Goal: Task Accomplishment & Management: Complete application form

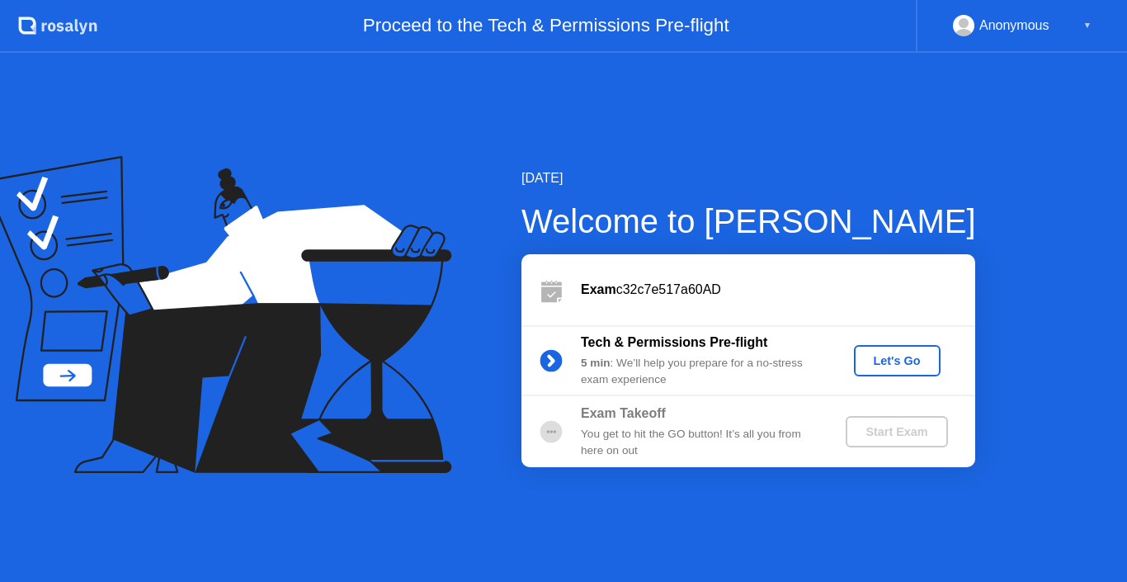
click at [910, 359] on div "Let's Go" at bounding box center [897, 360] width 73 height 13
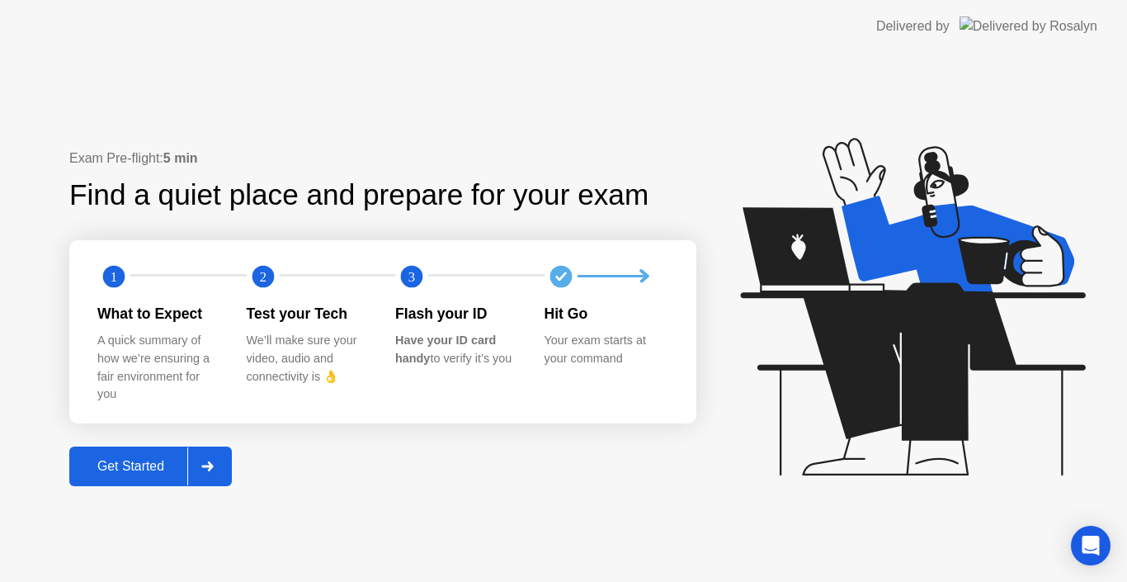
click at [126, 459] on div "Get Started" at bounding box center [130, 466] width 113 height 15
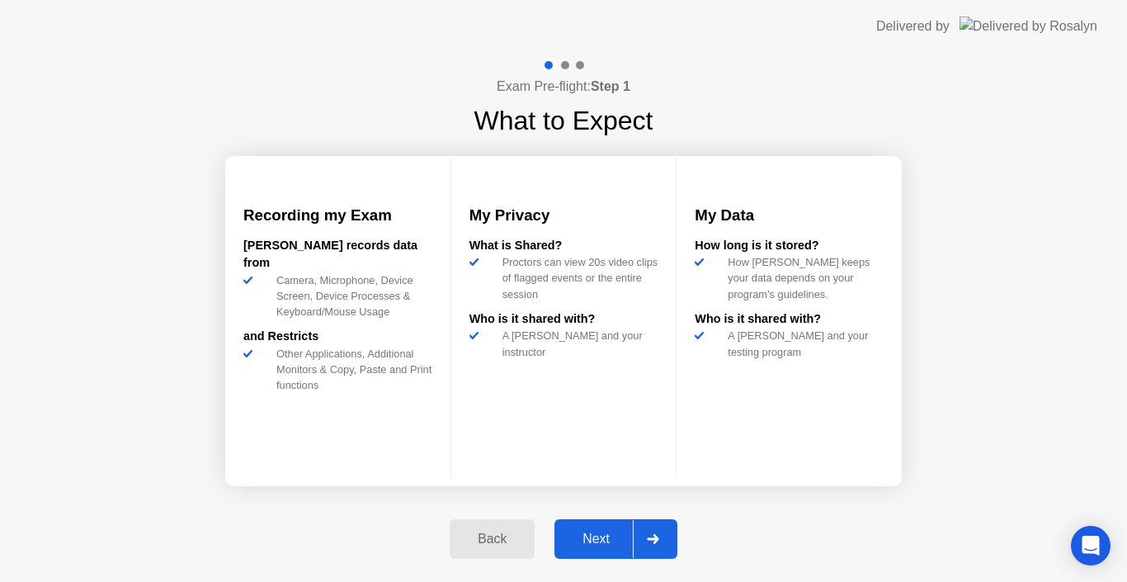
click at [595, 535] on div "Next" at bounding box center [595, 538] width 73 height 15
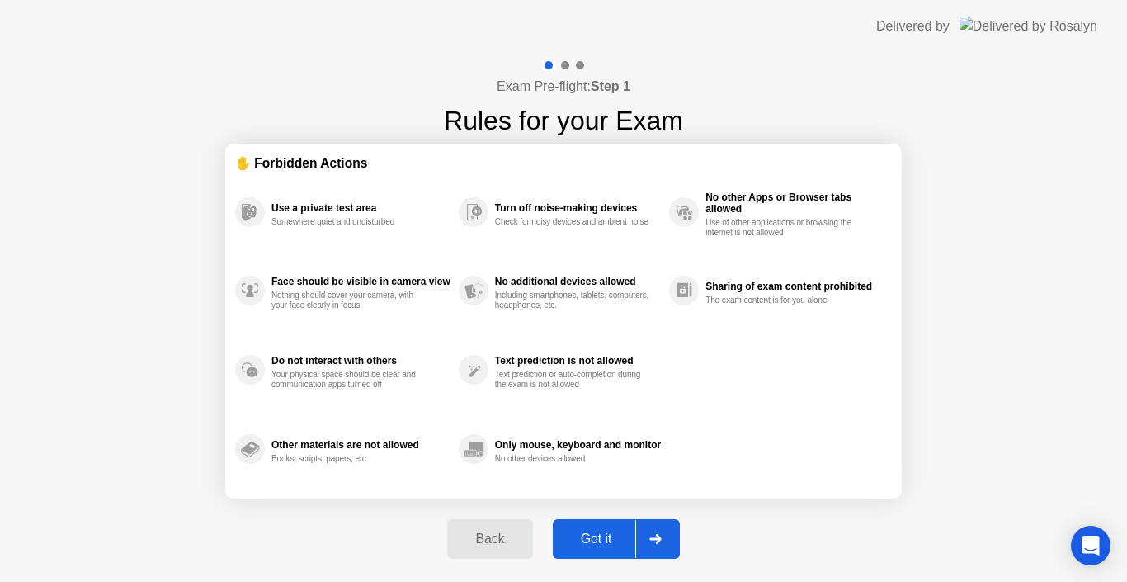
click at [604, 535] on div "Got it" at bounding box center [597, 538] width 78 height 15
select select "**********"
select select "*******"
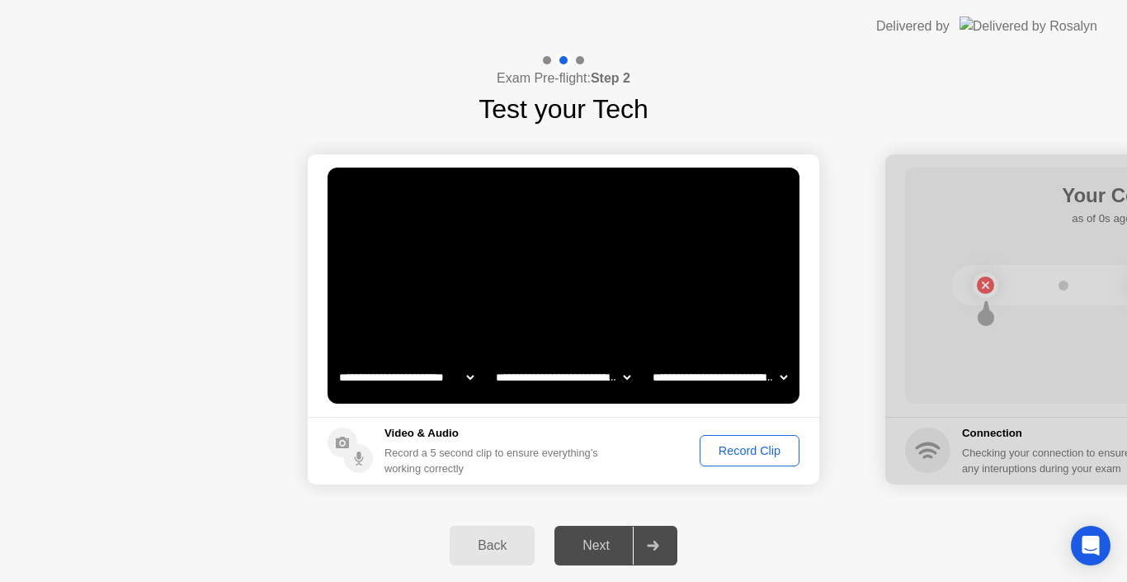
click at [658, 555] on div at bounding box center [653, 545] width 40 height 38
click at [587, 547] on div "Next" at bounding box center [595, 545] width 73 height 15
click at [721, 453] on div "Record Clip" at bounding box center [749, 450] width 88 height 13
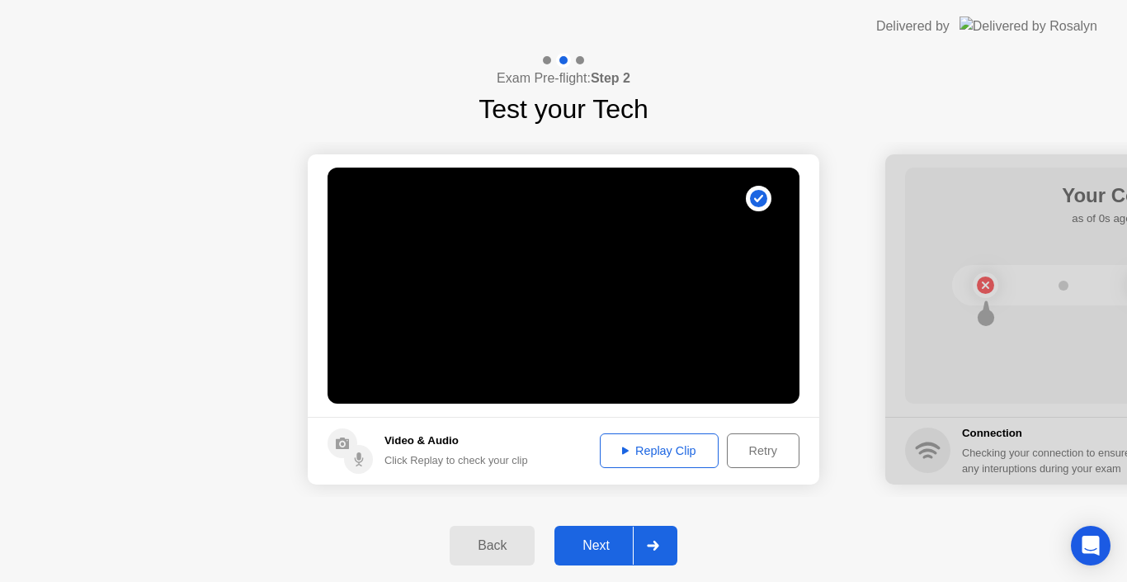
click at [637, 449] on div "Replay Clip" at bounding box center [659, 450] width 107 height 13
click at [622, 452] on icon at bounding box center [625, 450] width 7 height 7
click at [607, 553] on div "Next" at bounding box center [595, 545] width 73 height 15
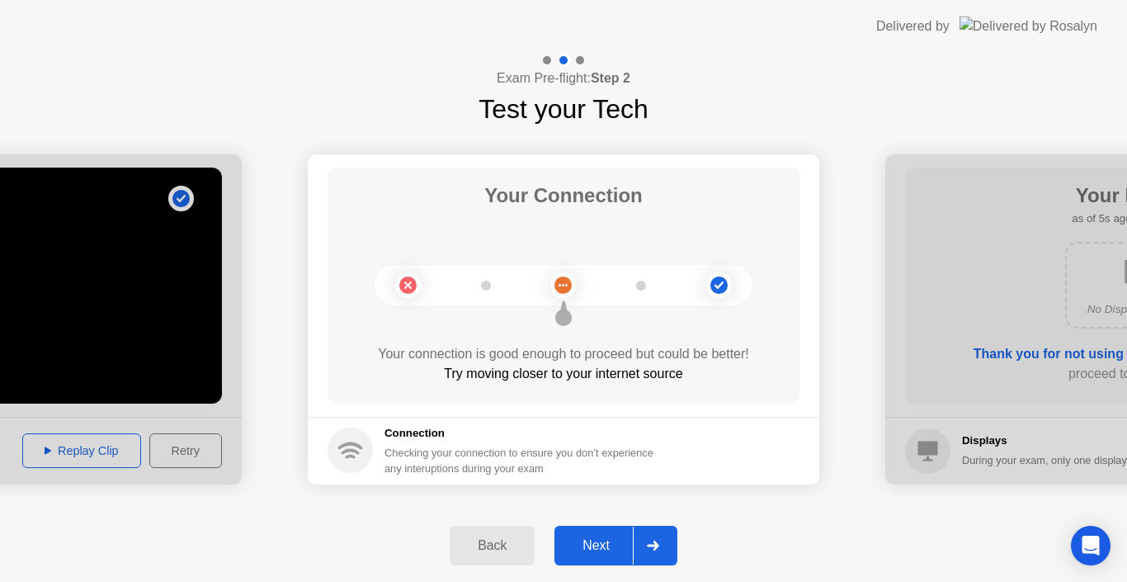
click at [607, 553] on div "Next" at bounding box center [595, 545] width 73 height 15
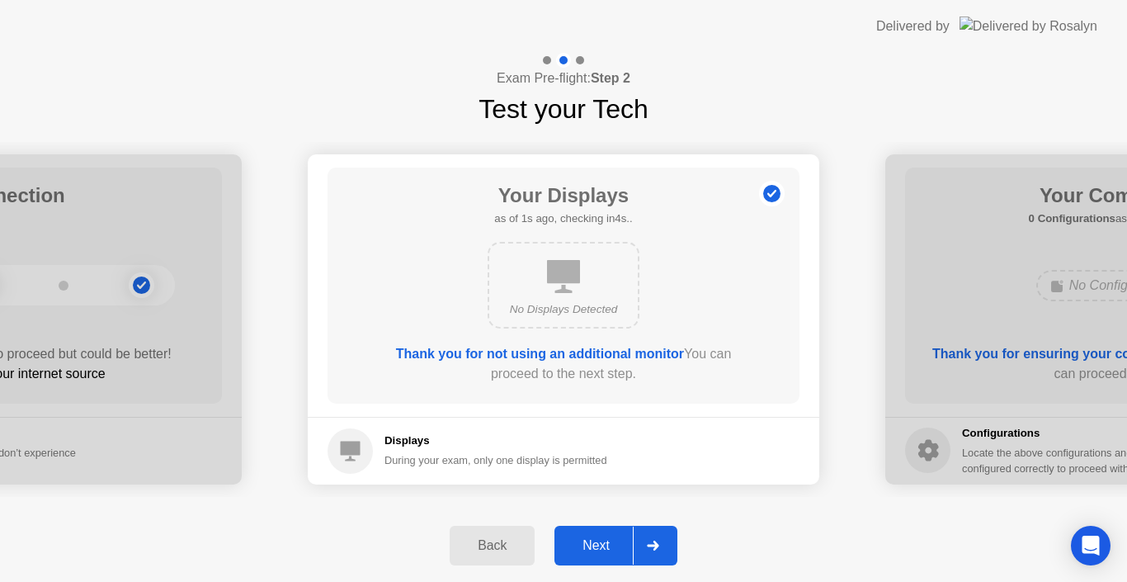
click at [607, 551] on div "Next" at bounding box center [595, 545] width 73 height 15
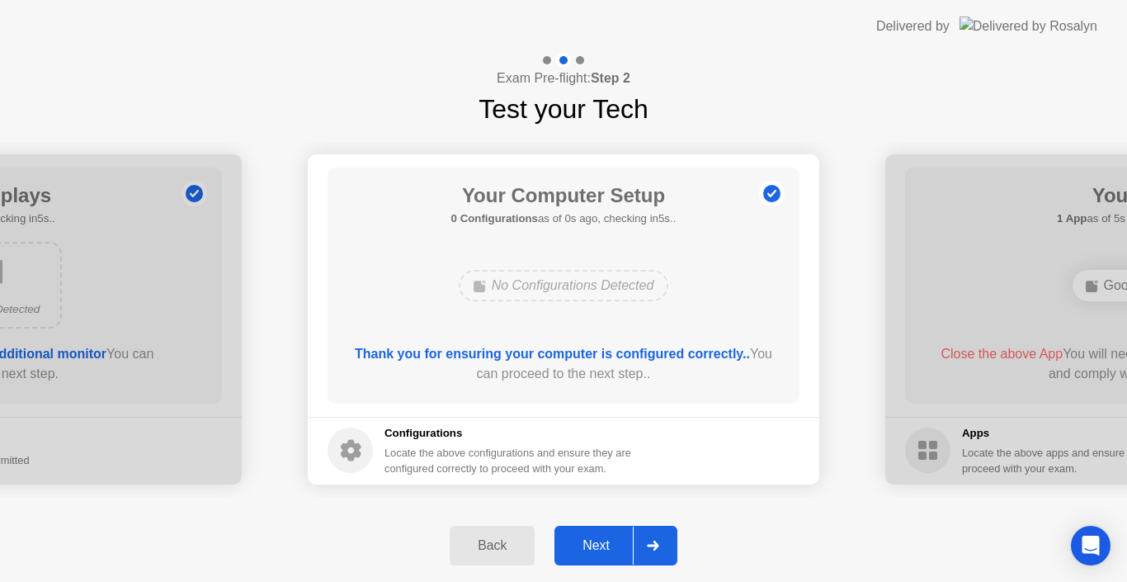
click at [607, 551] on div "Next" at bounding box center [595, 545] width 73 height 15
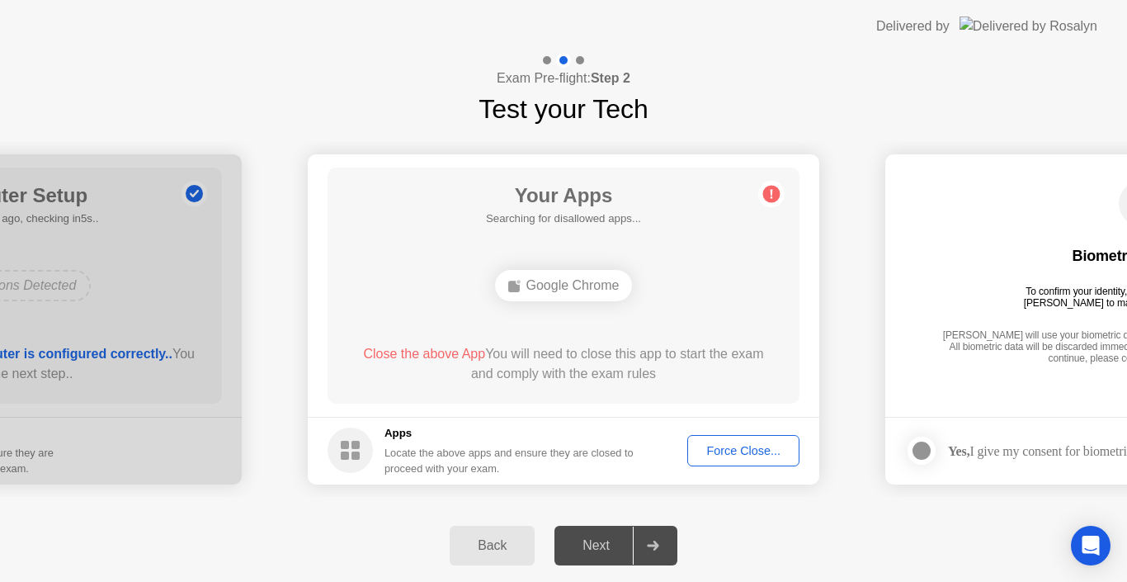
click at [607, 551] on div "Next" at bounding box center [595, 545] width 73 height 15
click at [738, 446] on div "Force Close..." at bounding box center [743, 450] width 101 height 13
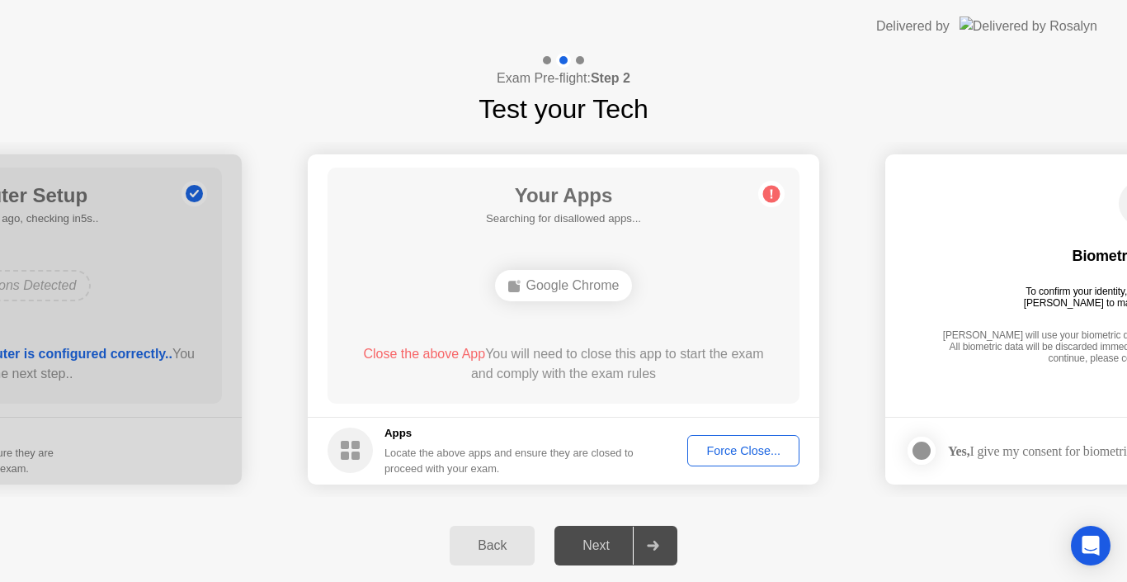
click at [653, 546] on icon at bounding box center [653, 545] width 12 height 10
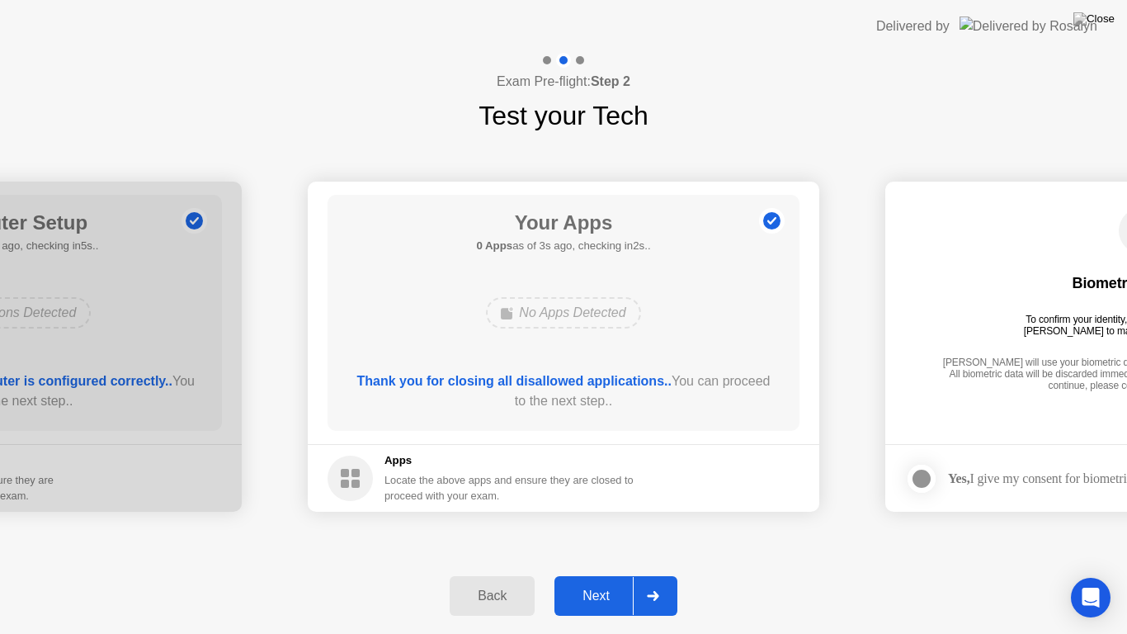
click at [583, 581] on div "Next" at bounding box center [595, 595] width 73 height 15
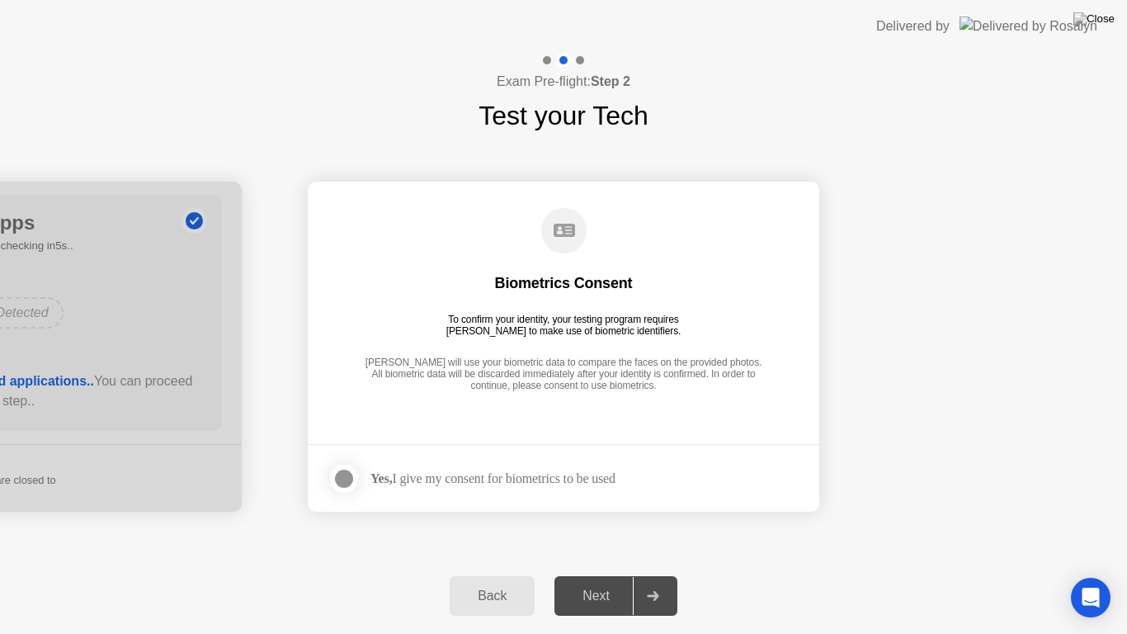
drag, startPoint x: 583, startPoint y: 599, endPoint x: 337, endPoint y: 481, distance: 273.4
click at [337, 481] on div "**********" at bounding box center [563, 343] width 1127 height 581
click at [337, 481] on div at bounding box center [344, 479] width 20 height 20
click at [577, 581] on div "Next" at bounding box center [595, 595] width 73 height 15
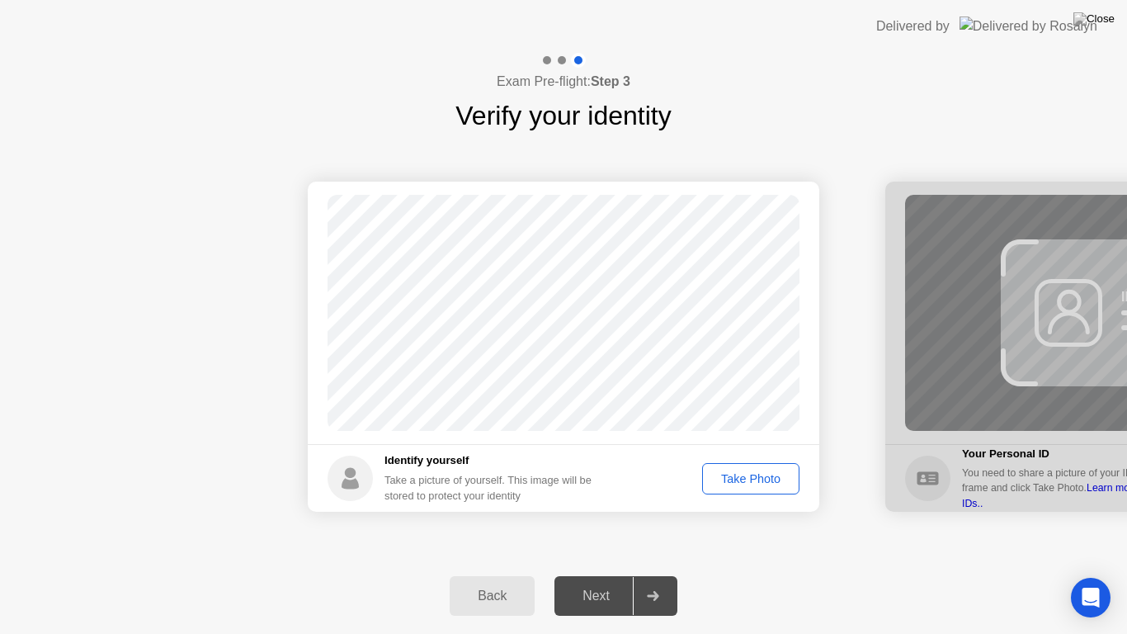
click at [719, 489] on button "Take Photo" at bounding box center [750, 478] width 97 height 31
click at [601, 581] on div "Next" at bounding box center [595, 595] width 73 height 15
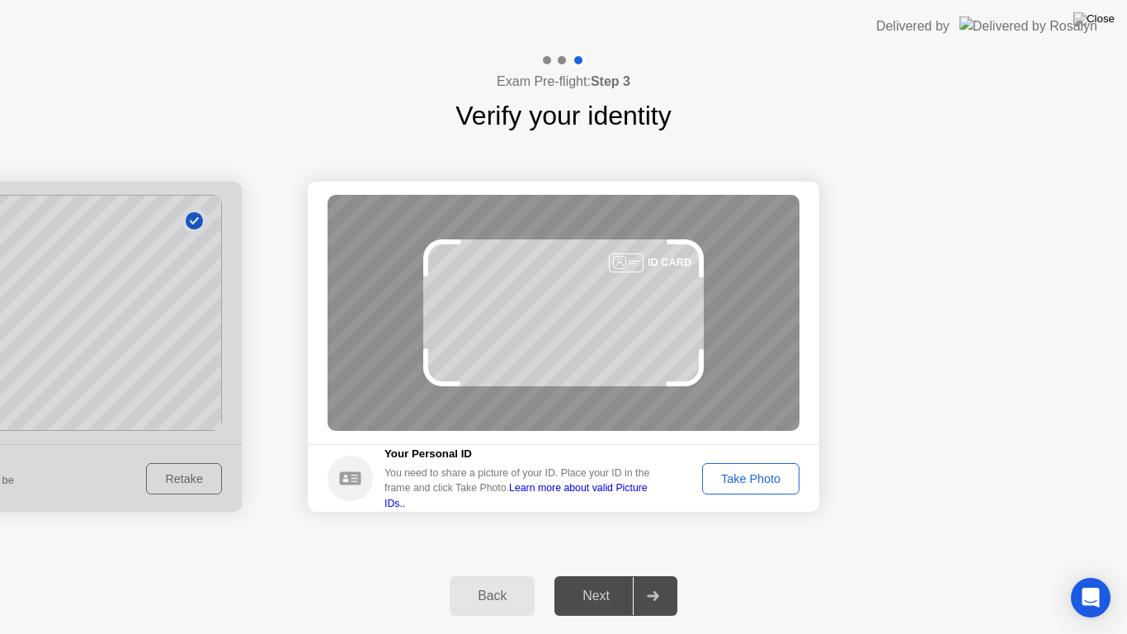
click at [719, 485] on div "Take Photo" at bounding box center [751, 478] width 86 height 13
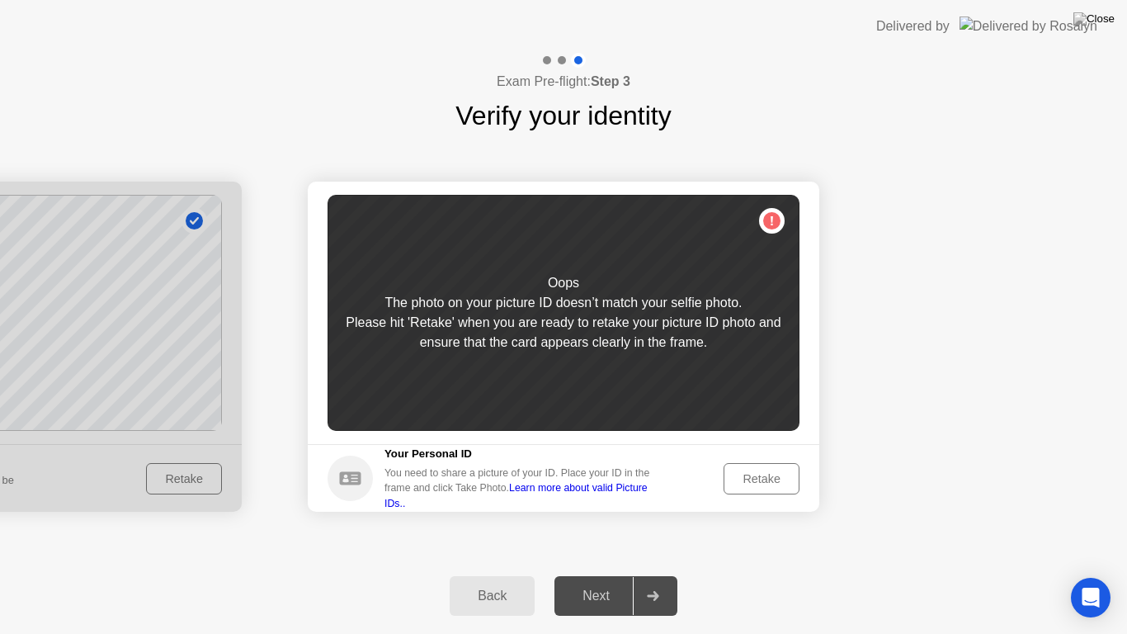
click at [488, 581] on div "Back" at bounding box center [492, 595] width 75 height 15
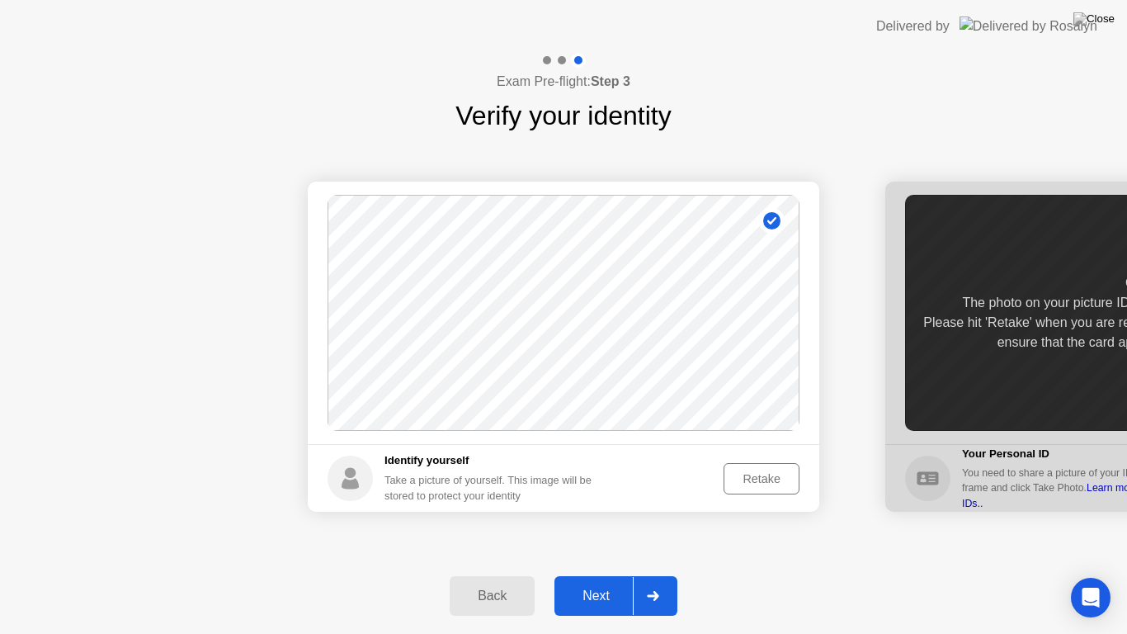
click at [771, 220] on circle at bounding box center [771, 220] width 17 height 17
click at [778, 476] on div "Retake" at bounding box center [761, 478] width 64 height 13
click at [778, 476] on div "Take Photo" at bounding box center [751, 478] width 86 height 13
click at [575, 581] on div "Next" at bounding box center [595, 595] width 73 height 15
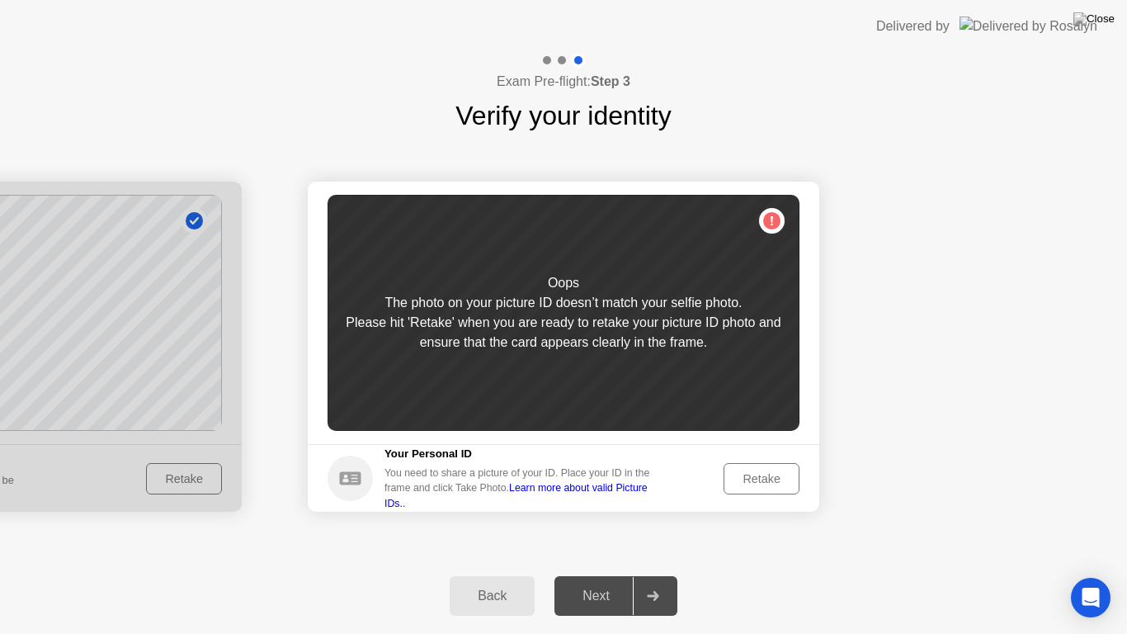
click at [771, 479] on div "Retake" at bounding box center [761, 478] width 64 height 13
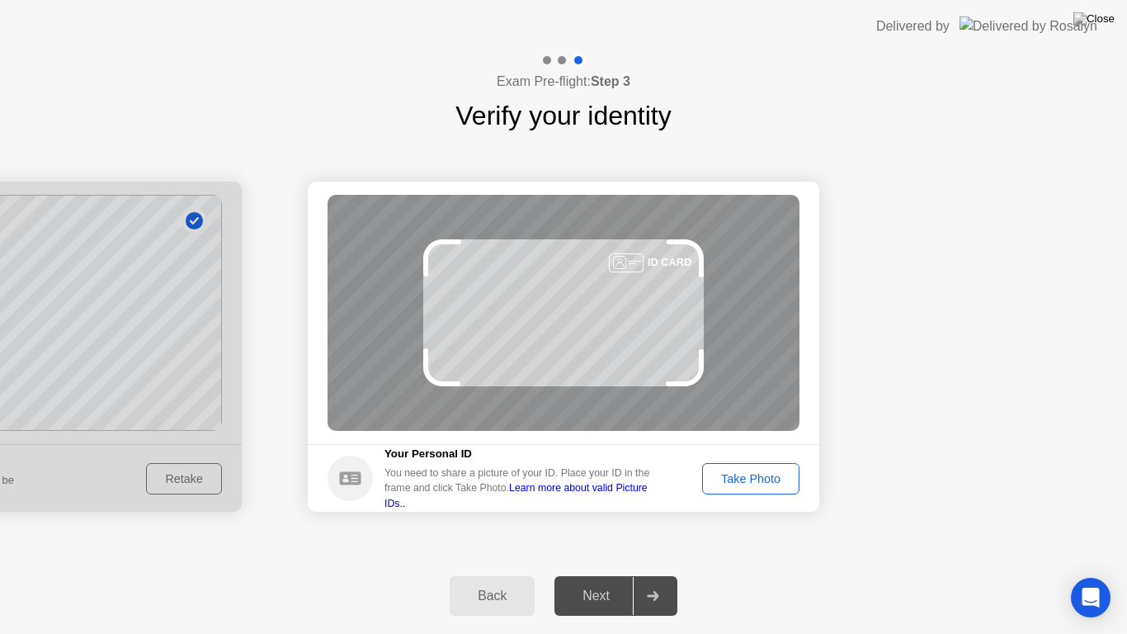
click at [771, 482] on div "Take Photo" at bounding box center [751, 478] width 86 height 13
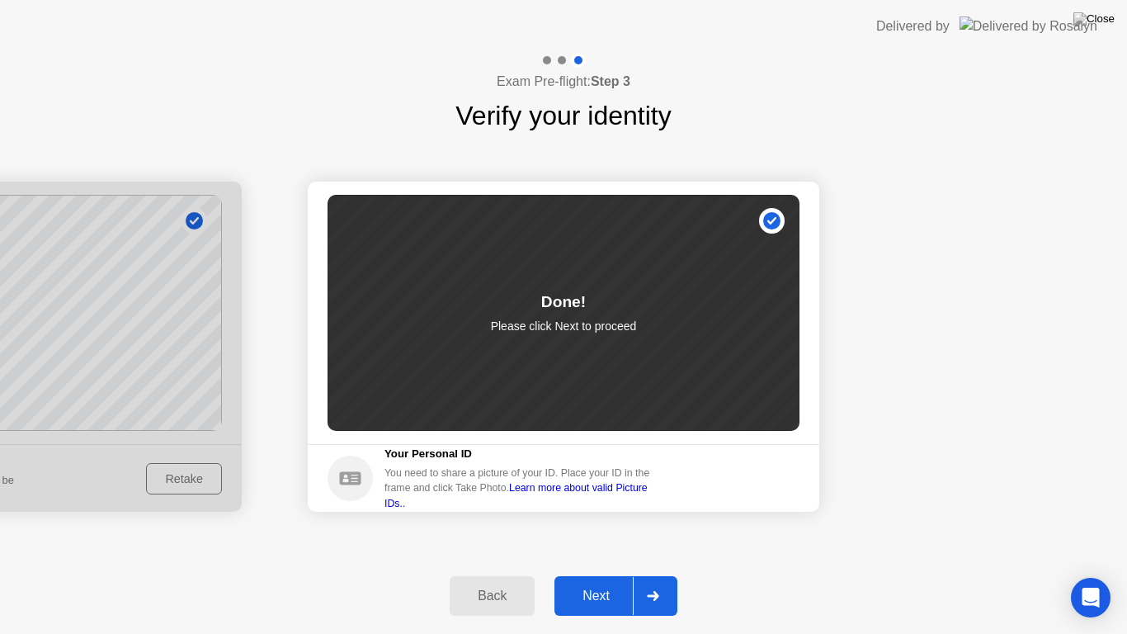
click at [611, 581] on div "Next" at bounding box center [595, 595] width 73 height 15
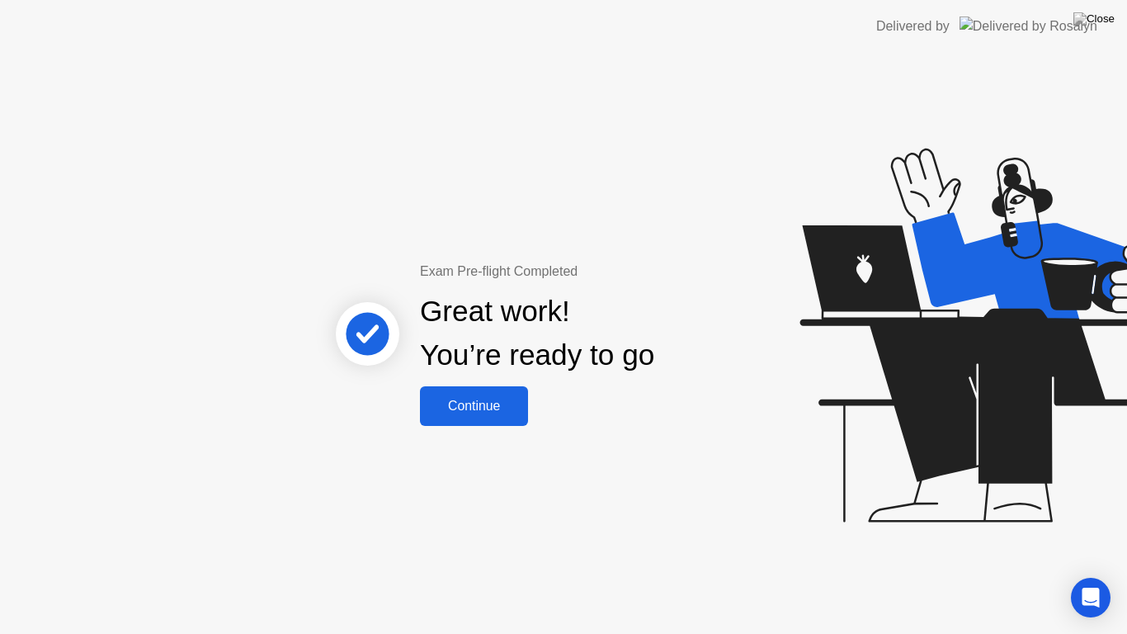
click at [460, 419] on button "Continue" at bounding box center [474, 406] width 108 height 40
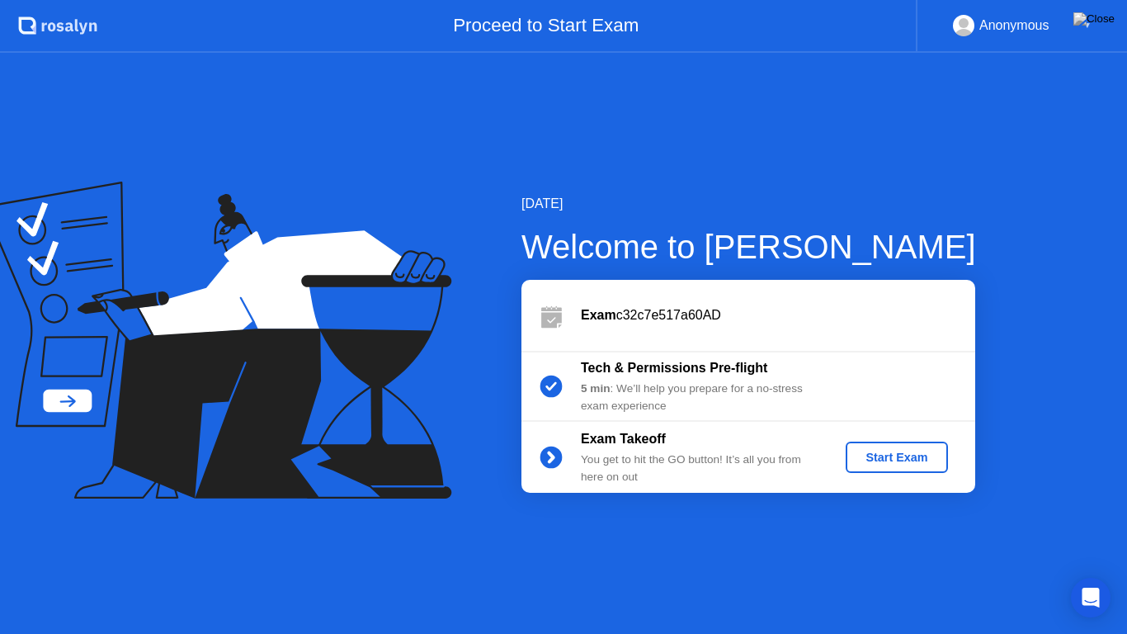
click at [894, 450] on div "Start Exam" at bounding box center [896, 456] width 88 height 13
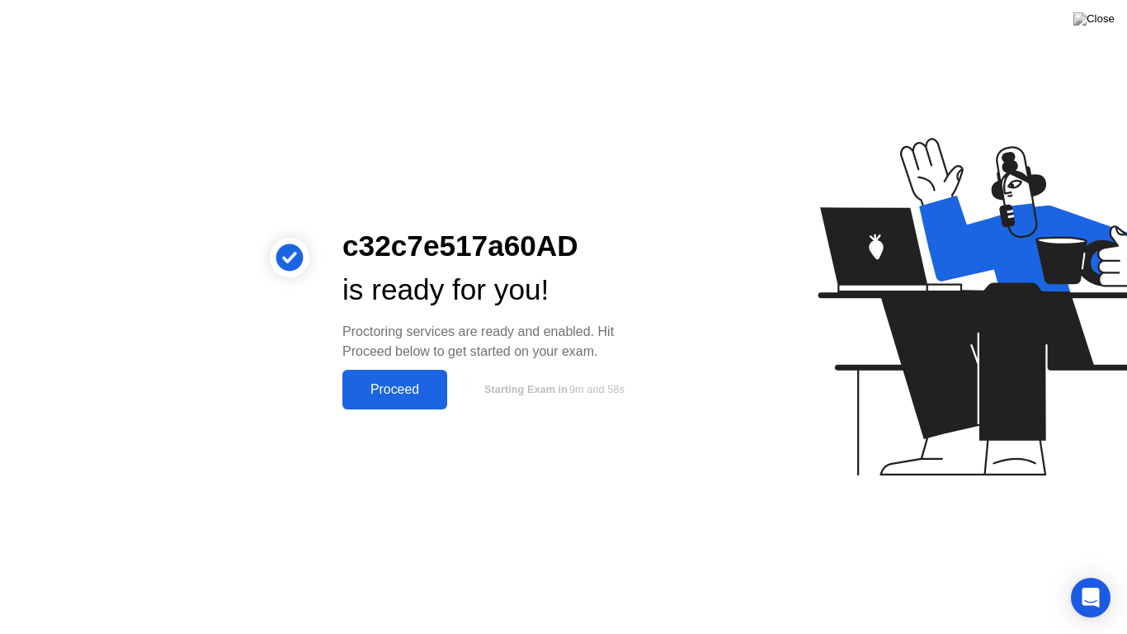
click at [406, 383] on div "Proceed" at bounding box center [394, 389] width 95 height 15
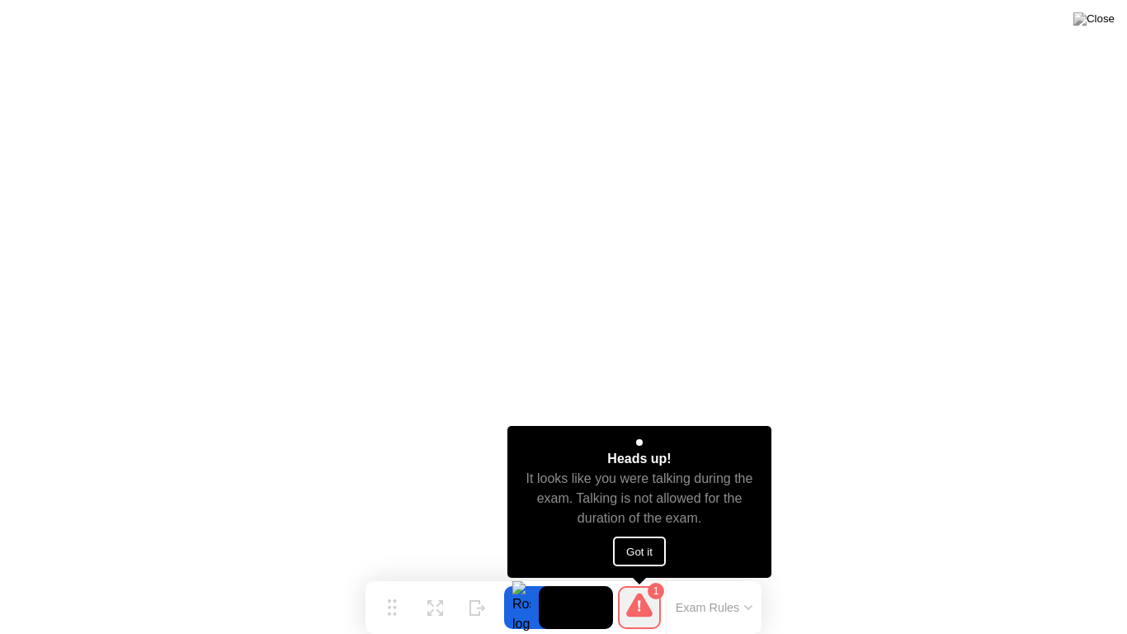
click at [632, 546] on button "Got it" at bounding box center [639, 551] width 53 height 30
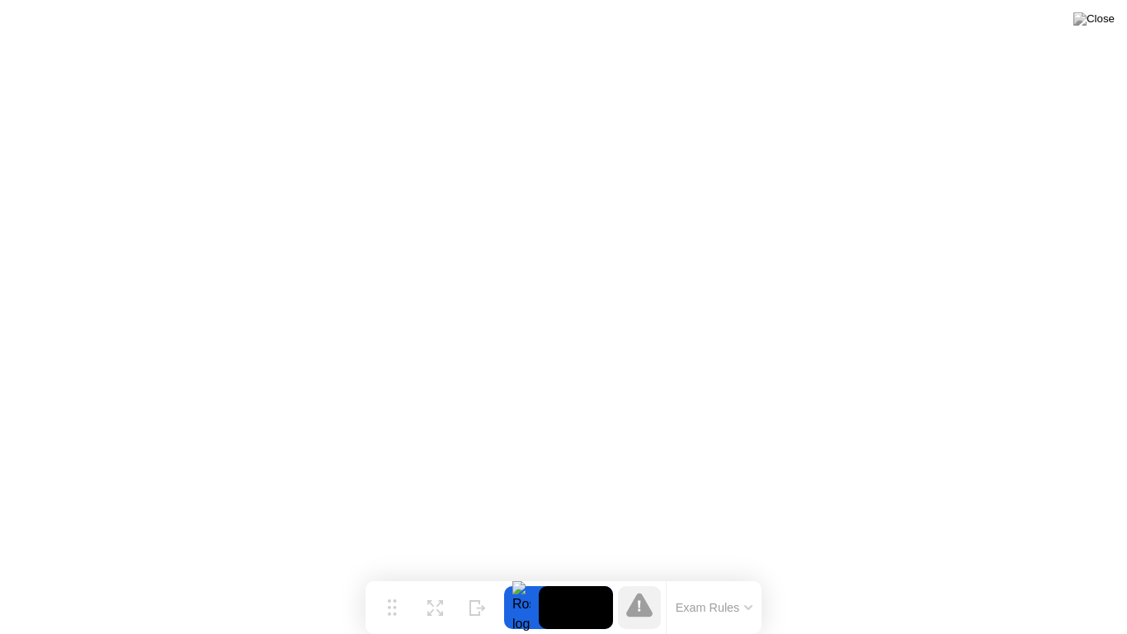
click at [745, 581] on icon at bounding box center [748, 607] width 8 height 5
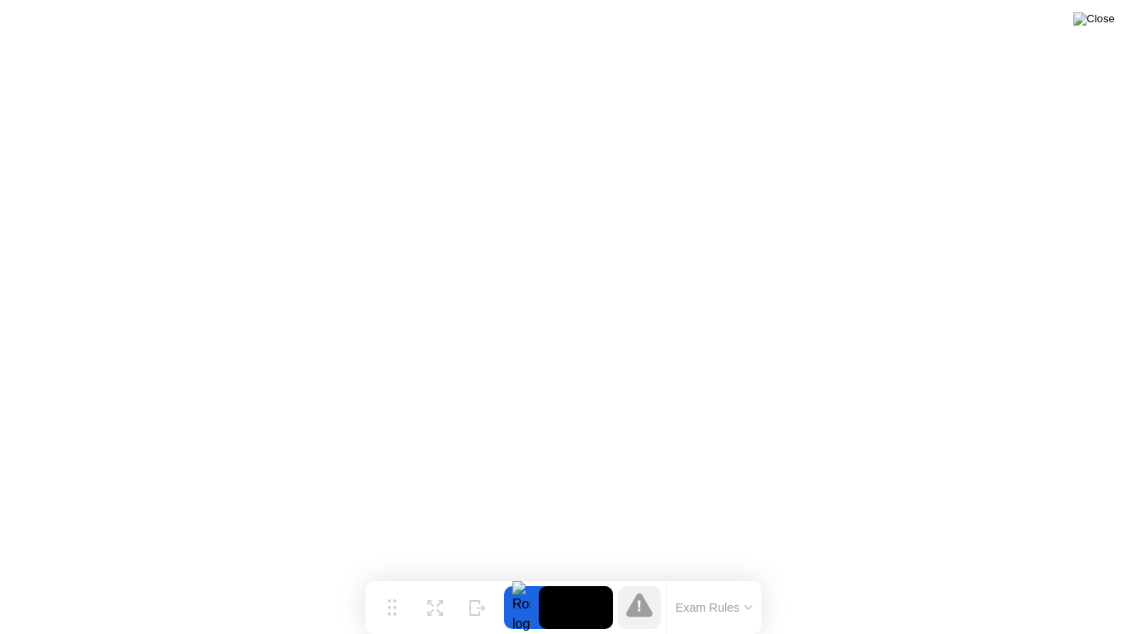
click at [1107, 23] on img at bounding box center [1093, 18] width 41 height 13
